Goal: Communication & Community: Ask a question

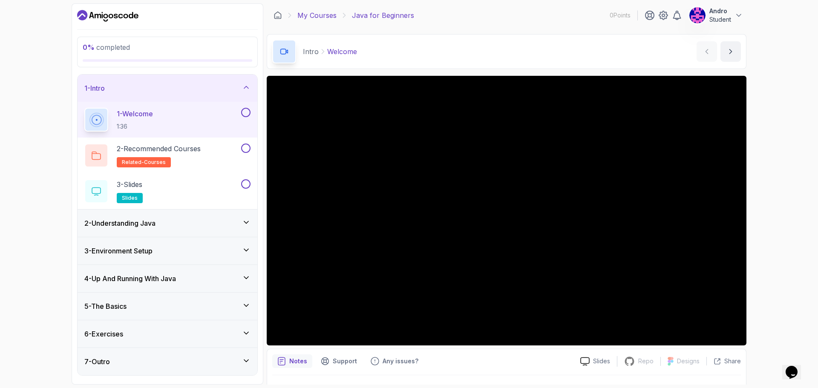
click at [310, 13] on link "My Courses" at bounding box center [317, 15] width 39 height 10
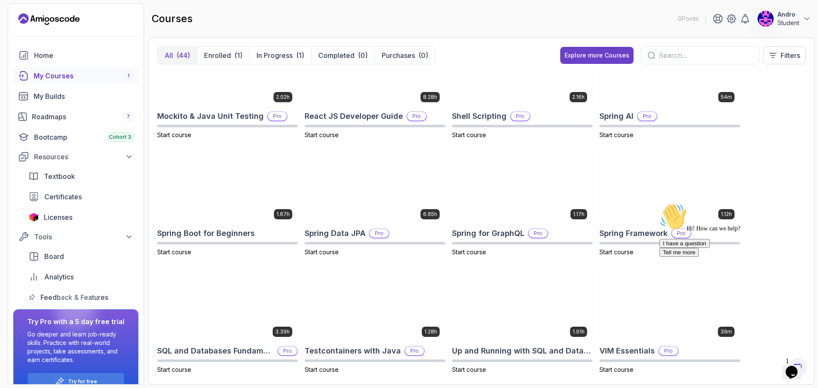
scroll to position [991, 0]
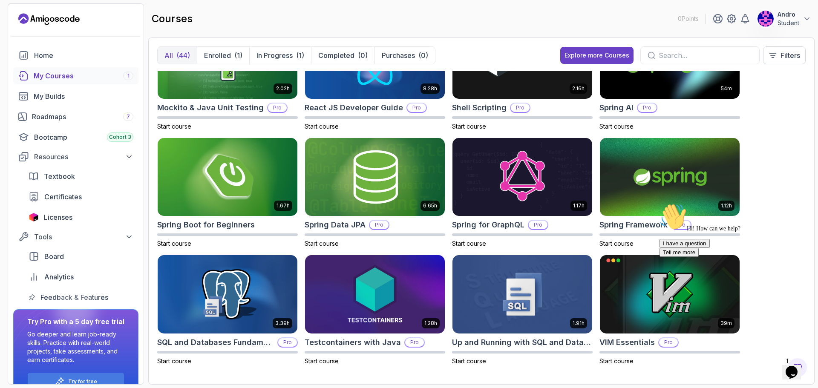
click at [796, 203] on div "Chat attention grabber" at bounding box center [736, 203] width 153 height 0
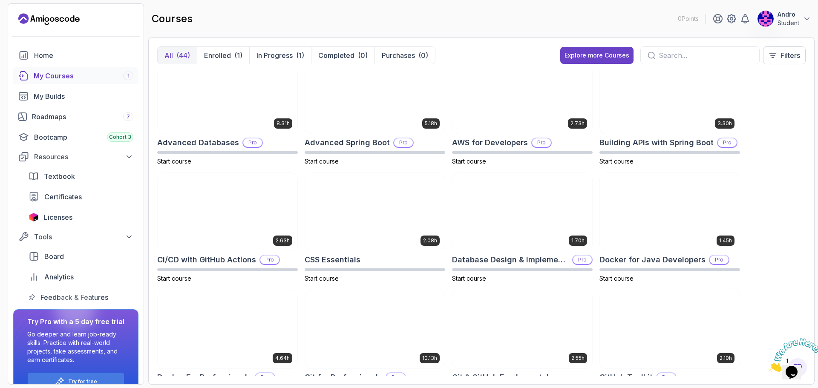
scroll to position [0, 0]
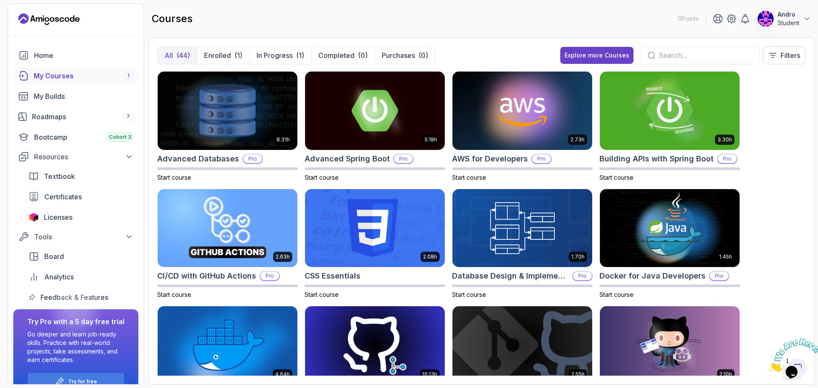
click at [799, 21] on p "Student" at bounding box center [789, 23] width 22 height 9
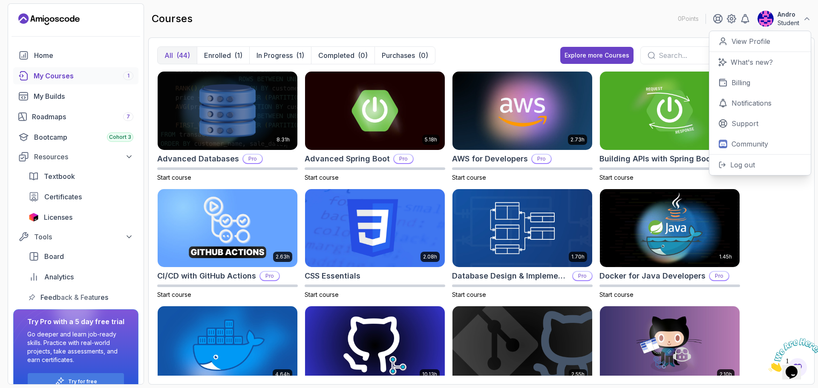
click at [786, 222] on div "8.31h Advanced Databases Pro Start course 5.18h Advanced Spring Boot Pro Start …" at bounding box center [481, 223] width 649 height 305
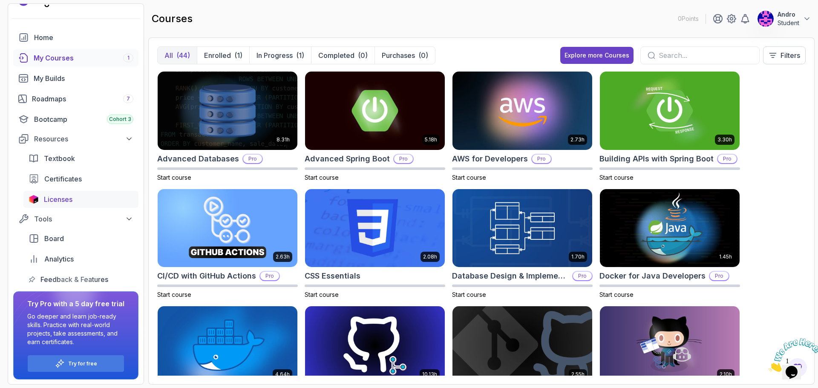
scroll to position [18, 0]
click at [76, 224] on button "Tools" at bounding box center [75, 218] width 125 height 15
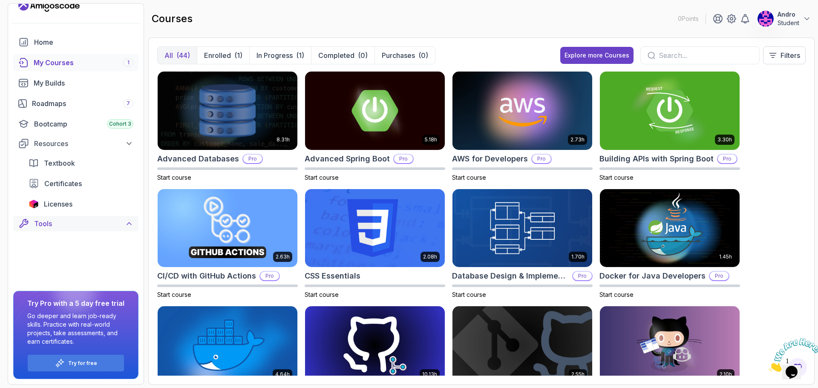
scroll to position [0, 0]
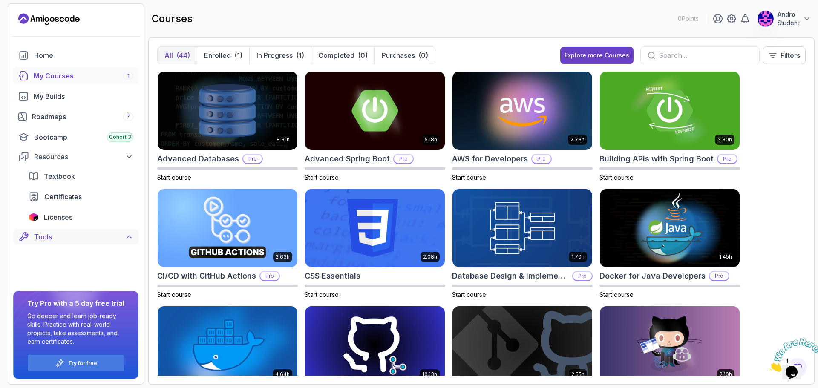
click at [78, 242] on div "Tools" at bounding box center [83, 237] width 99 height 10
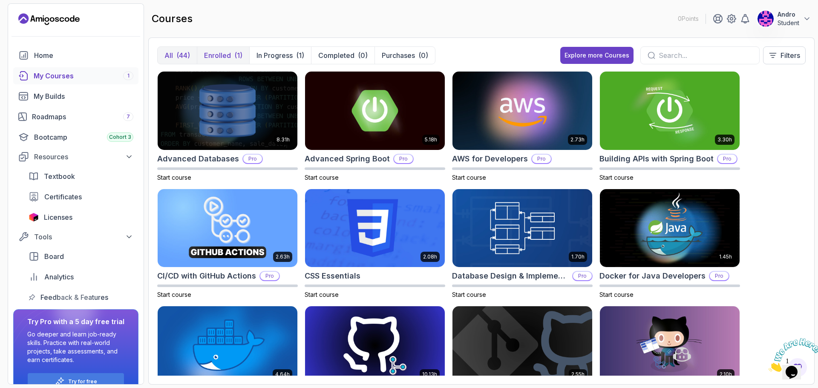
click at [244, 53] on button "Enrolled (1)" at bounding box center [223, 55] width 52 height 17
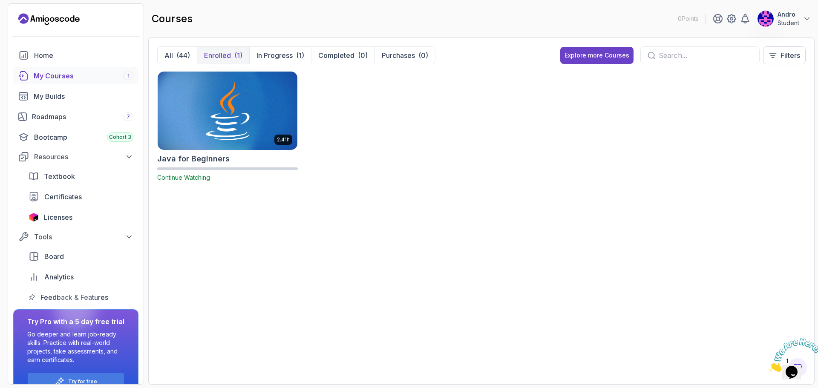
click at [246, 92] on img at bounding box center [227, 110] width 147 height 82
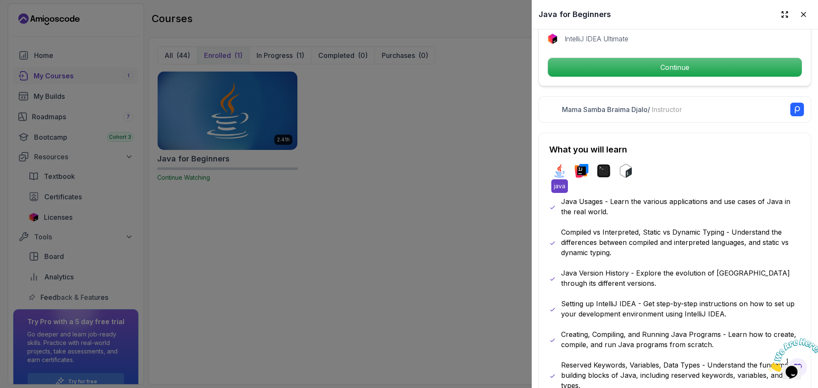
scroll to position [213, 0]
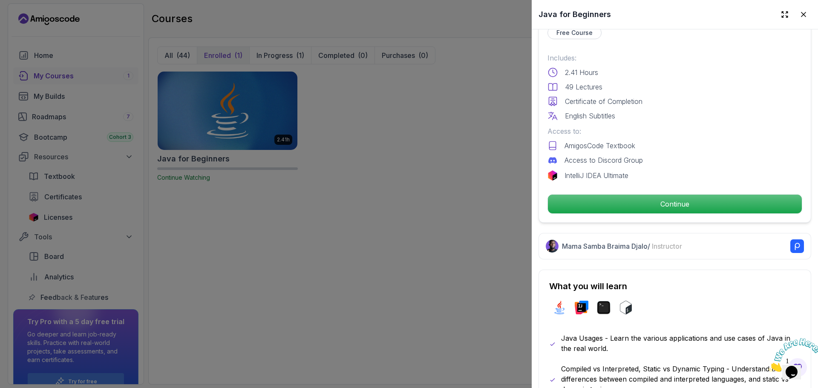
click at [492, 124] on div at bounding box center [409, 194] width 818 height 388
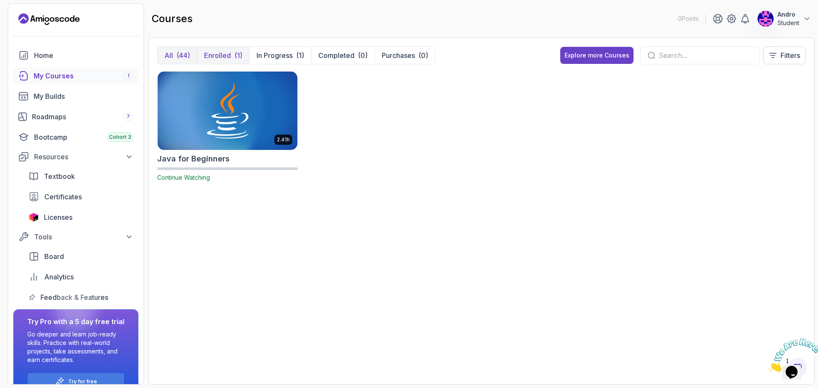
click at [181, 55] on div "(44)" at bounding box center [183, 55] width 14 height 10
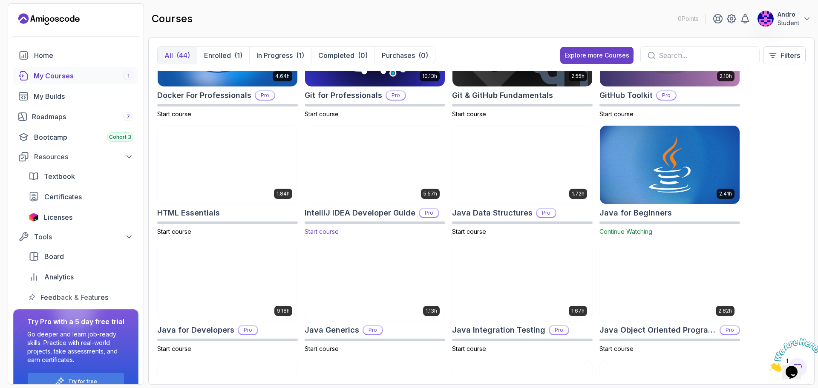
scroll to position [554, 0]
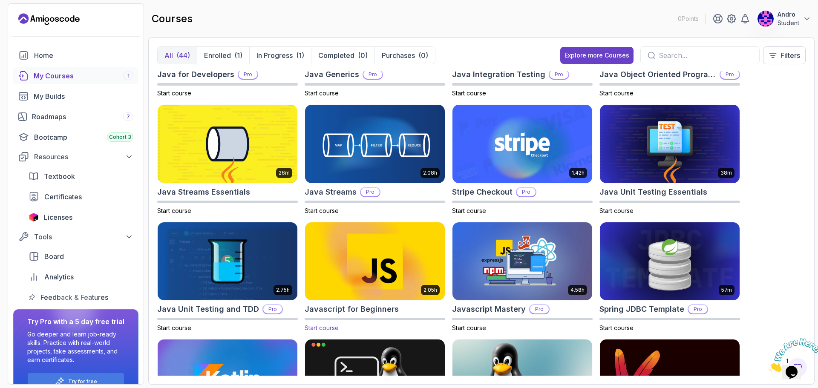
click at [386, 241] on img at bounding box center [375, 261] width 147 height 82
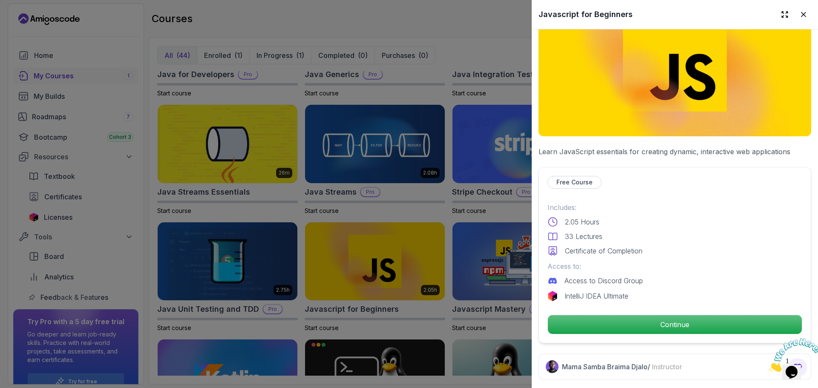
scroll to position [43, 0]
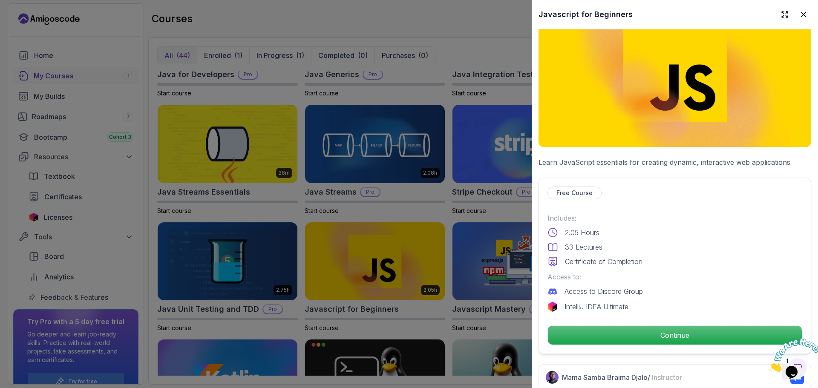
click at [482, 226] on div at bounding box center [409, 194] width 818 height 388
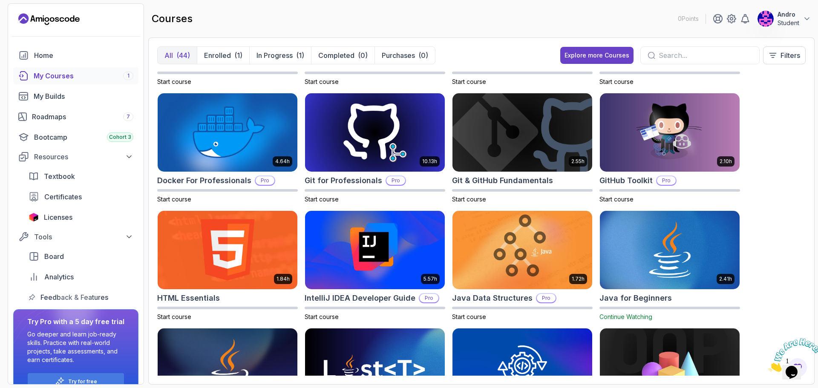
scroll to position [0, 0]
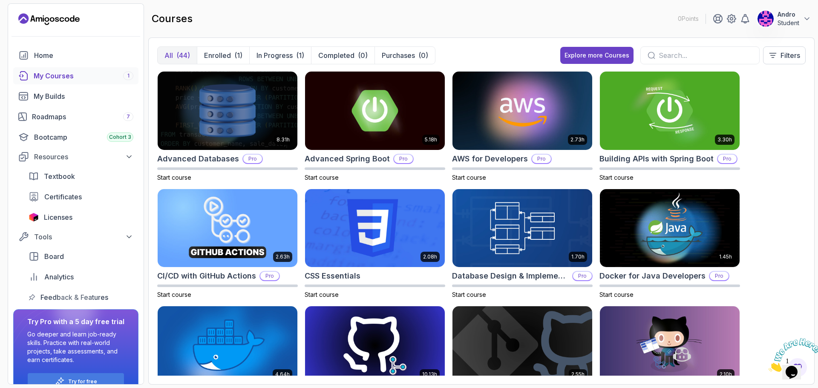
click at [799, 368] on img at bounding box center [795, 355] width 53 height 34
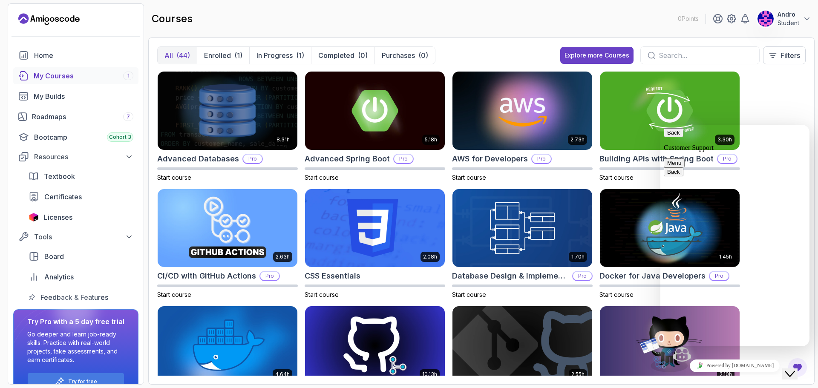
click at [661, 125] on div "Rate this chat Insert emoji" at bounding box center [661, 125] width 0 height 0
click at [661, 125] on textarea at bounding box center [661, 125] width 0 height 0
type textarea "if i finish a pro course, can i still access it eventho my subscription is off?"
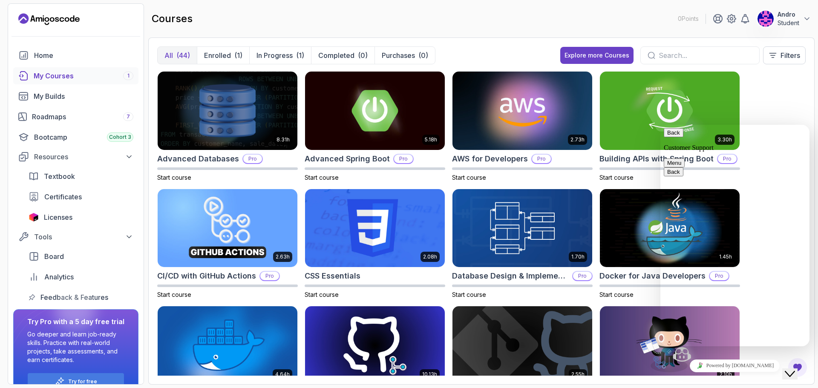
scroll to position [26, 0]
type input "Apriyandro"
type input "Kusumo"
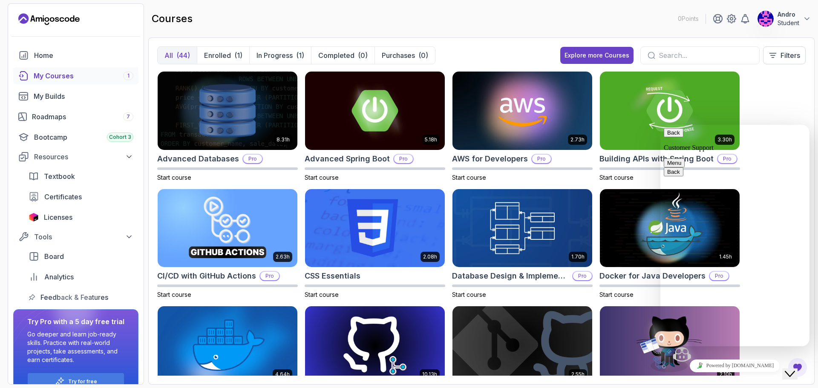
scroll to position [186, 0]
type input "6281287386425"
type input "Regarding Pro Course and Intelije Ultimate"
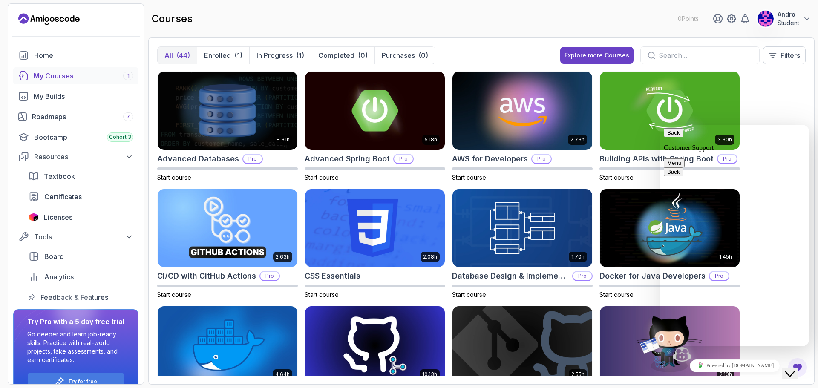
scroll to position [178, 0]
type textarea "C"
type textarea "Hi, i wanna ask some questions. First, can I still have access to my pro course…"
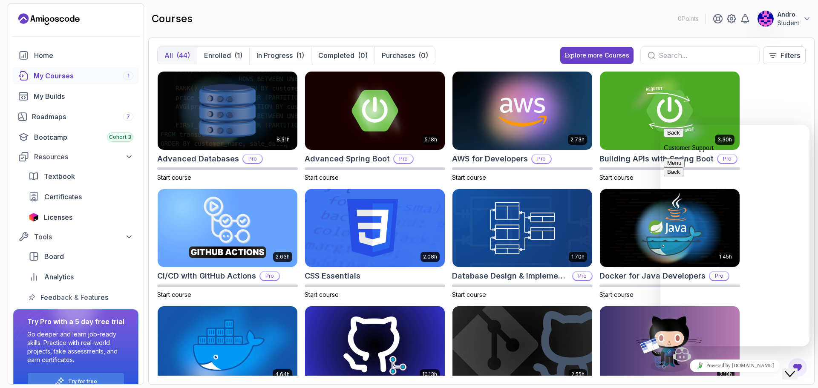
scroll to position [58, 0]
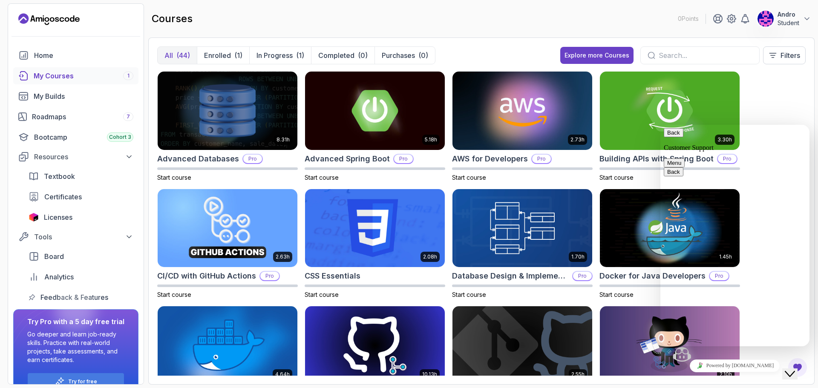
paste textarea "Hi, i wanna ask some questions. First, can I still have access to my pro course…"
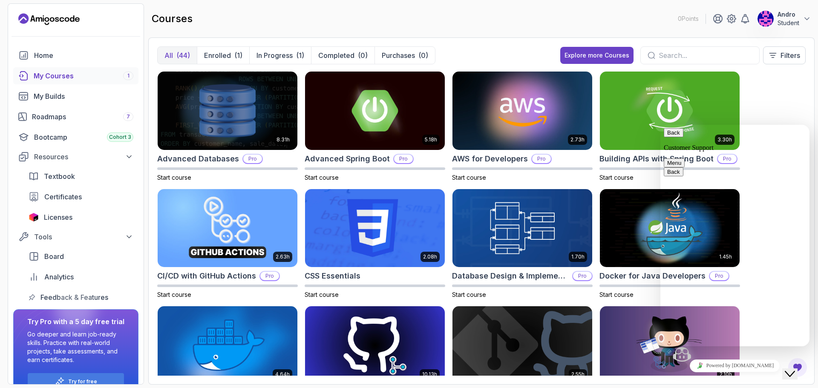
scroll to position [54, 0]
type textarea "Hi, i wanna ask some questions. First, can I still have access to my pro course…"
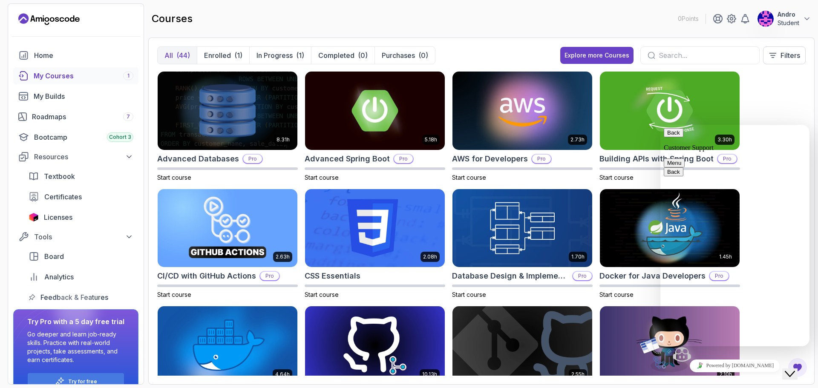
click at [661, 125] on textarea at bounding box center [661, 125] width 0 height 0
paste textarea "Hi, i wanna ask some questions. First, can I still have access to my pro course…"
type textarea "Hi, i wanna ask some questions. First, can I still have access to my pro course…"
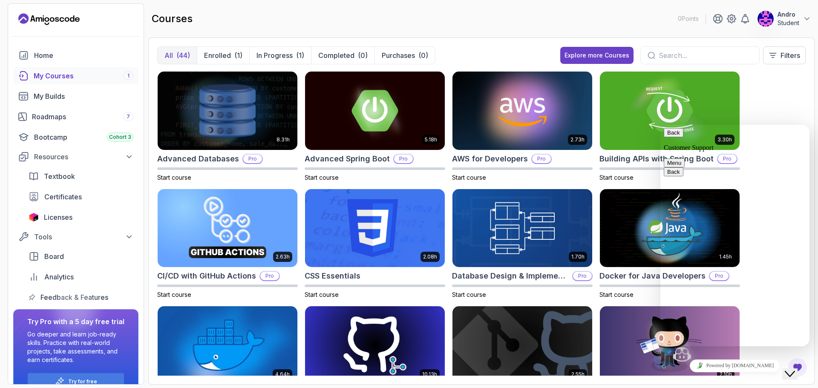
click at [772, 106] on div "8.31h Advanced Databases Pro Start course 5.18h Advanced Spring Boot Pro Start …" at bounding box center [481, 223] width 649 height 305
click at [685, 159] on button "Menu" at bounding box center [674, 163] width 21 height 9
drag, startPoint x: 793, startPoint y: 137, endPoint x: 1454, endPoint y: 245, distance: 669.5
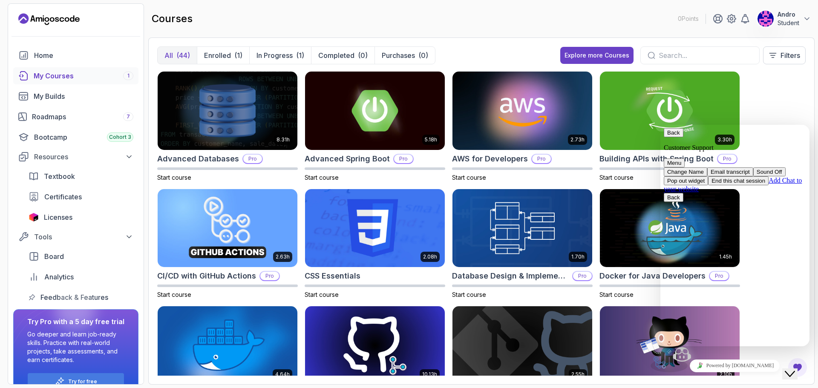
click at [685, 159] on button "Menu" at bounding box center [674, 163] width 21 height 9
click at [793, 110] on div "8.31h Advanced Databases Pro Start course 5.18h Advanced Spring Boot Pro Start …" at bounding box center [481, 223] width 649 height 305
